Goal: Task Accomplishment & Management: Use online tool/utility

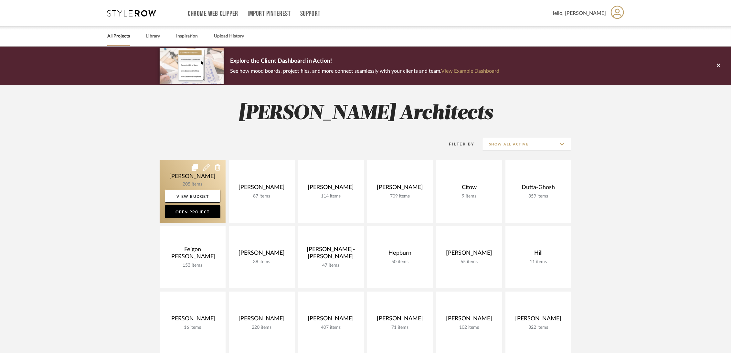
click at [176, 177] on link at bounding box center [193, 191] width 66 height 62
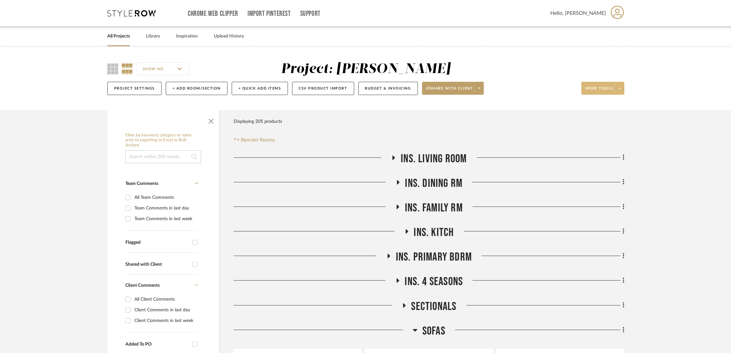
click at [613, 87] on span "More tools" at bounding box center [600, 91] width 28 height 10
drag, startPoint x: 613, startPoint y: 168, endPoint x: 561, endPoint y: 189, distance: 56.7
click at [613, 167] on span "Export Presentation" at bounding box center [610, 168] width 42 height 5
click at [122, 36] on link "All Projects" at bounding box center [118, 36] width 23 height 9
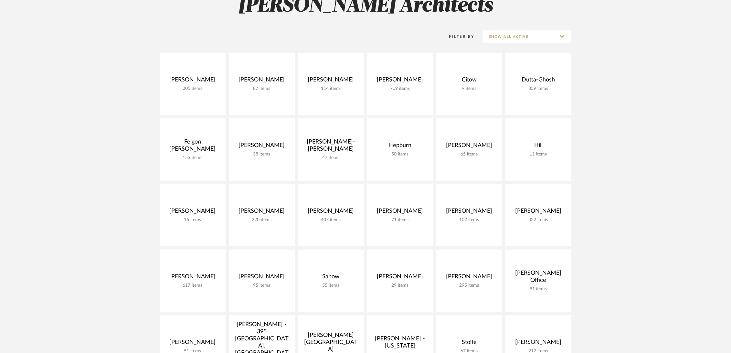
scroll to position [144, 0]
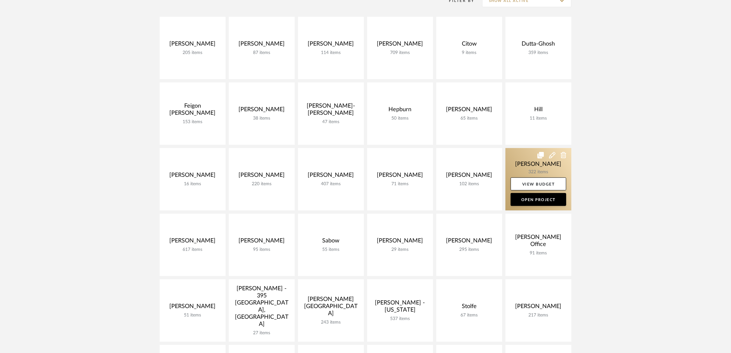
click at [521, 157] on link at bounding box center [539, 179] width 66 height 62
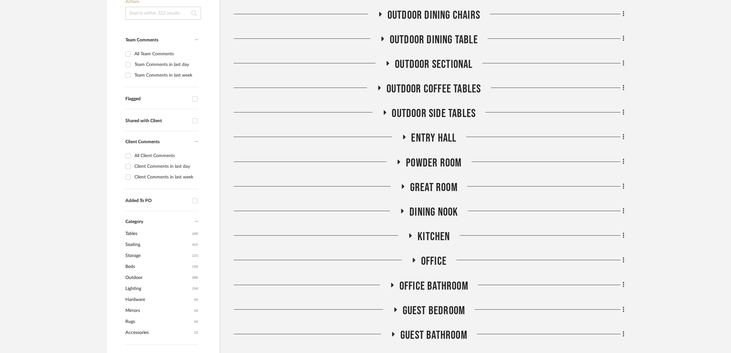
scroll to position [179, 0]
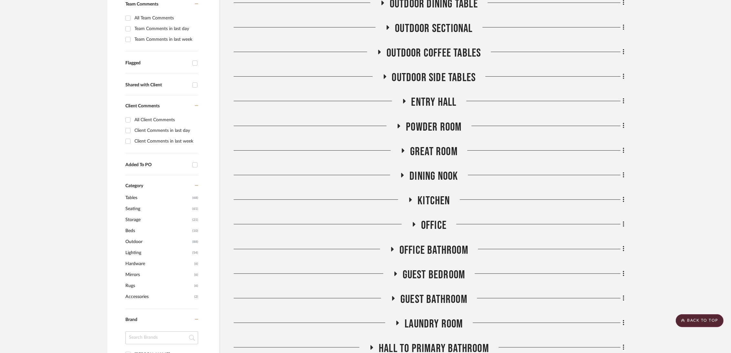
click at [434, 201] on span "Kitchen" at bounding box center [434, 201] width 32 height 14
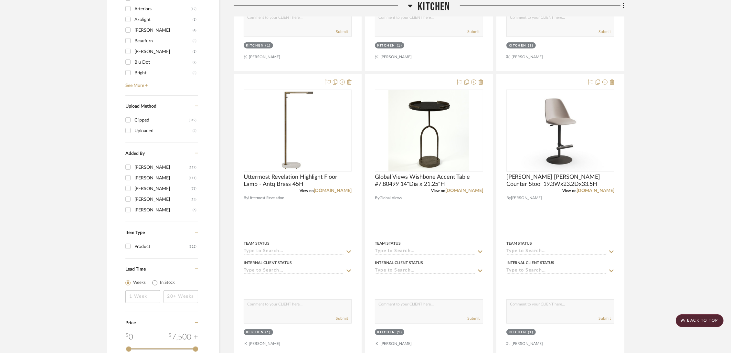
scroll to position [647, 0]
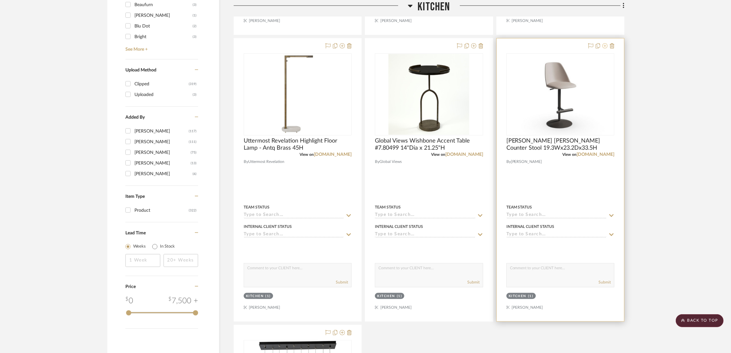
click at [605, 47] on icon at bounding box center [605, 45] width 5 height 5
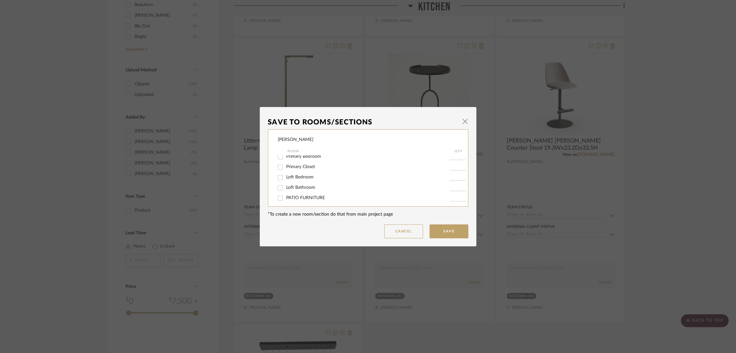
scroll to position [266, 0]
click at [401, 232] on button "Cancel" at bounding box center [403, 231] width 39 height 14
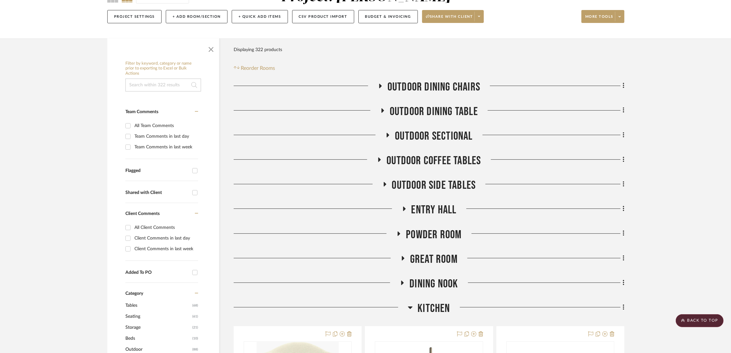
scroll to position [0, 0]
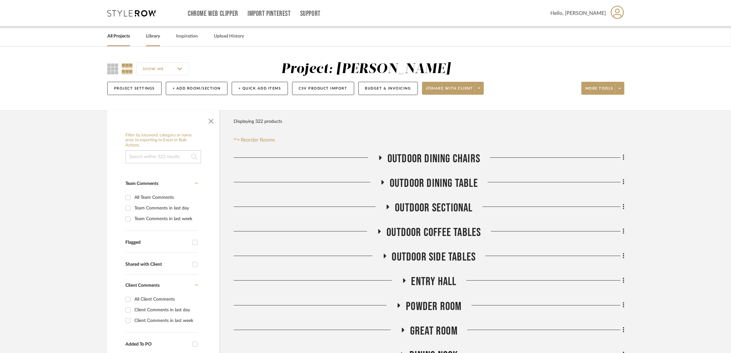
click at [154, 36] on link "Library" at bounding box center [153, 36] width 14 height 9
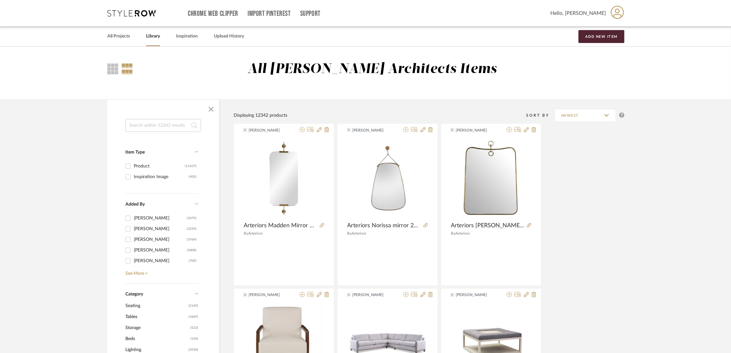
click at [141, 128] on input at bounding box center [163, 125] width 76 height 13
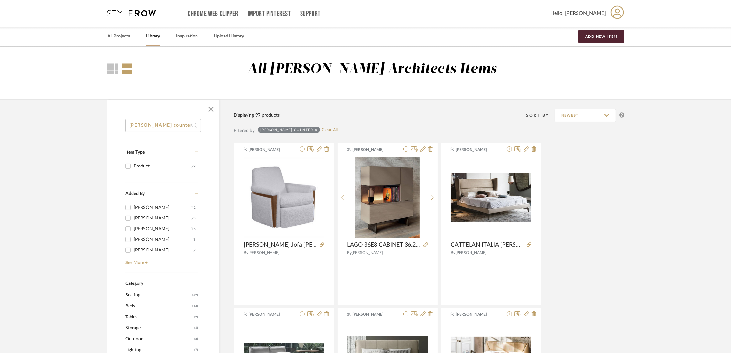
drag, startPoint x: 144, startPoint y: 124, endPoint x: 111, endPoint y: 126, distance: 32.4
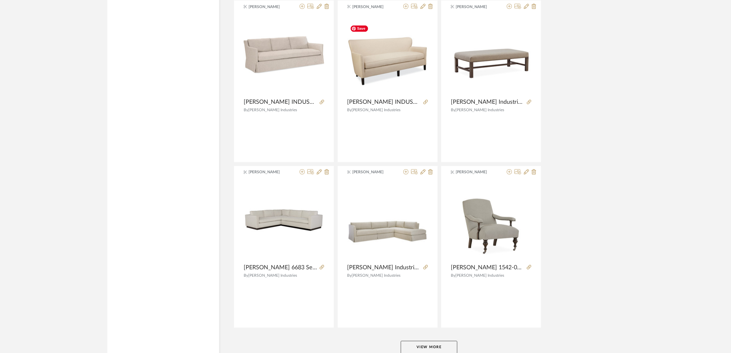
scroll to position [1839, 0]
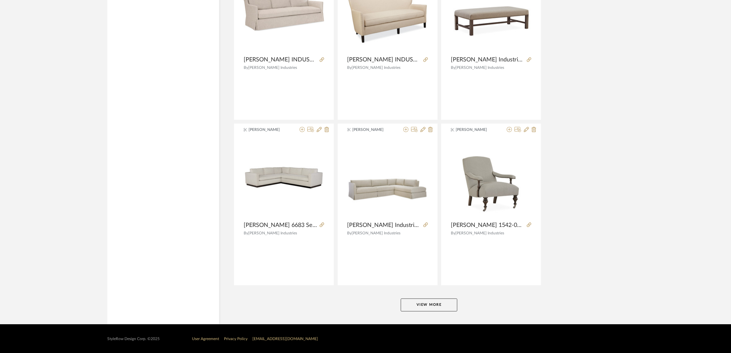
type input "lea counter"
click at [420, 303] on button "View More" at bounding box center [429, 304] width 57 height 13
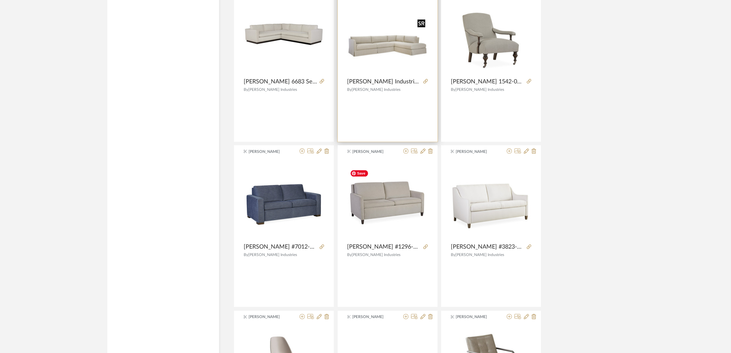
scroll to position [2126, 0]
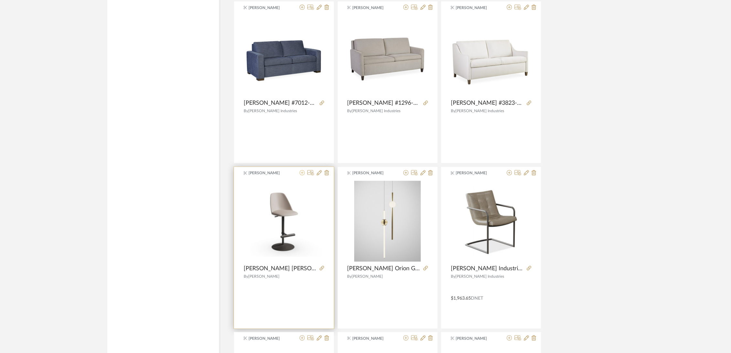
click at [302, 172] on icon at bounding box center [302, 172] width 5 height 5
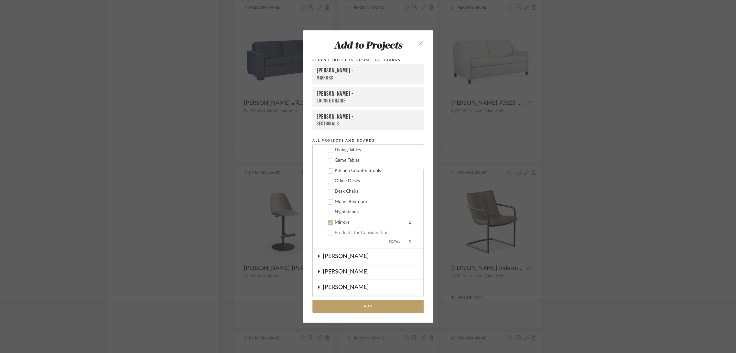
scroll to position [104, 0]
click at [335, 258] on div "Mirrors" at bounding box center [368, 258] width 66 height 5
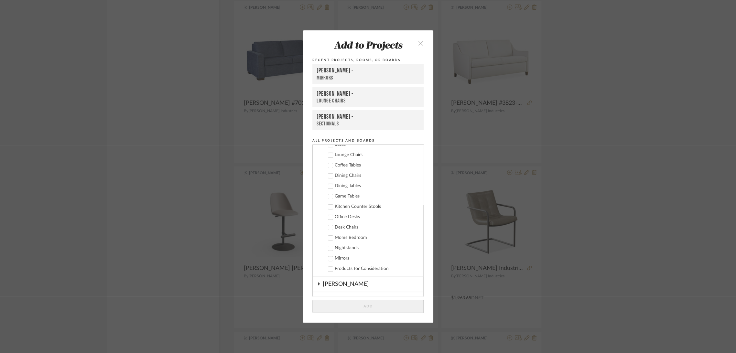
scroll to position [69, 0]
click at [344, 240] on div "Kitchen Counter Stools" at bounding box center [376, 242] width 83 height 5
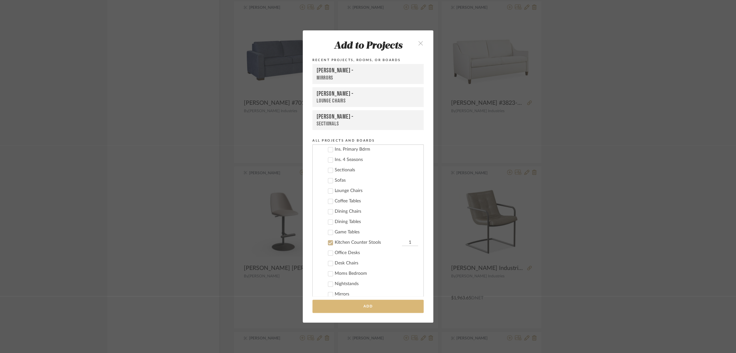
click at [357, 307] on button "Add" at bounding box center [367, 306] width 111 height 13
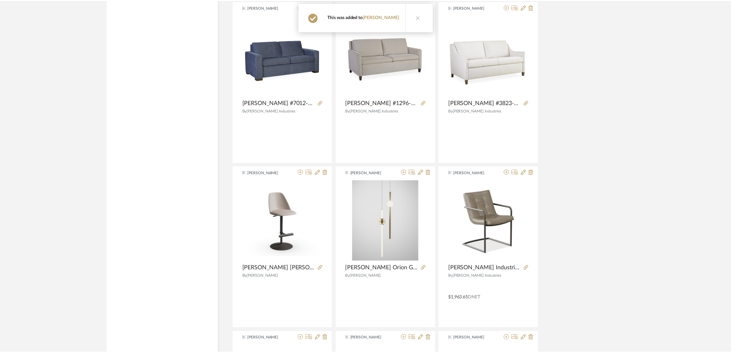
scroll to position [2126, 0]
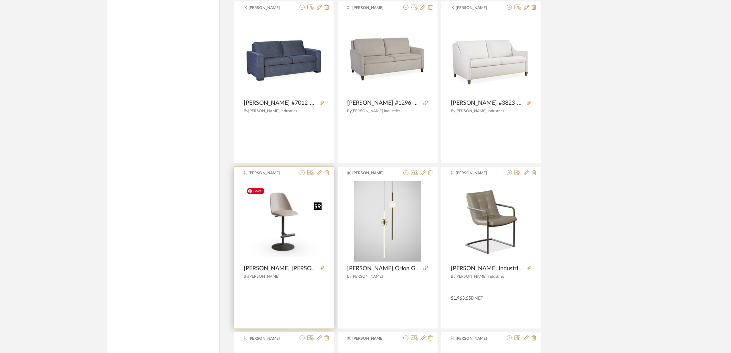
click at [286, 238] on img "0" at bounding box center [284, 220] width 81 height 71
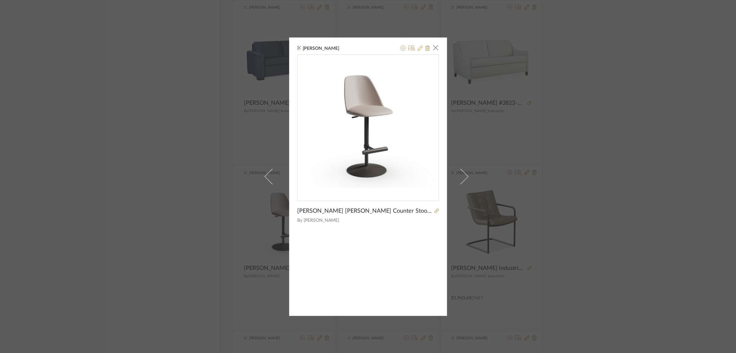
click at [417, 47] on icon at bounding box center [419, 48] width 5 height 5
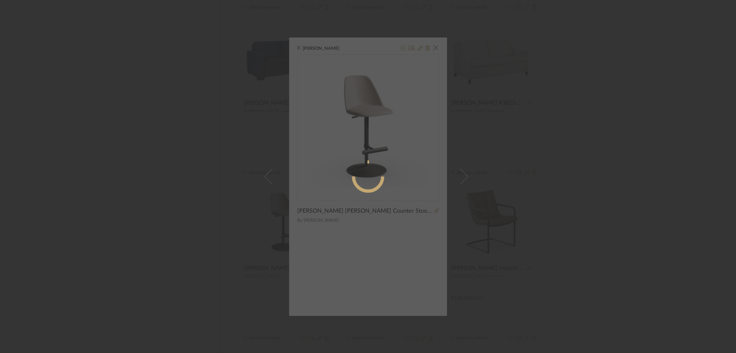
radio input "true"
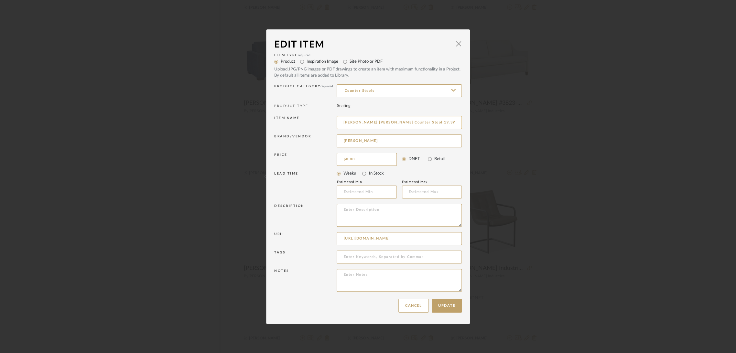
click at [353, 120] on input "[PERSON_NAME] [PERSON_NAME] Counter Stool 19.3Wx23.2Dx33.5H" at bounding box center [399, 122] width 125 height 13
click at [406, 308] on button "Cancel" at bounding box center [413, 306] width 30 height 14
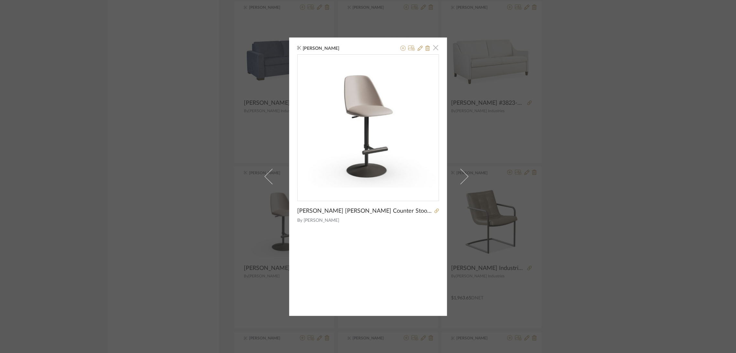
click at [435, 49] on span "button" at bounding box center [435, 47] width 13 height 13
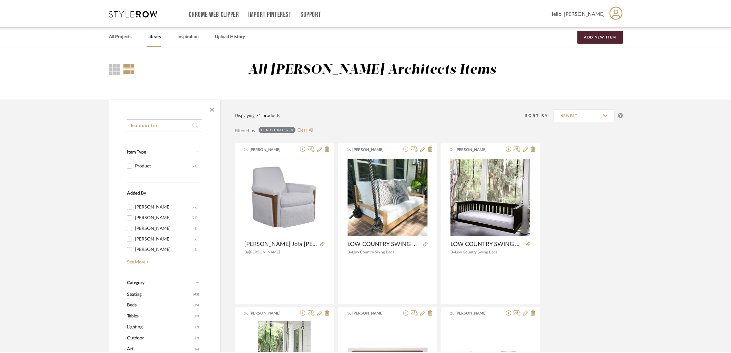
scroll to position [2126, 0]
